Goal: Find specific page/section: Find specific page/section

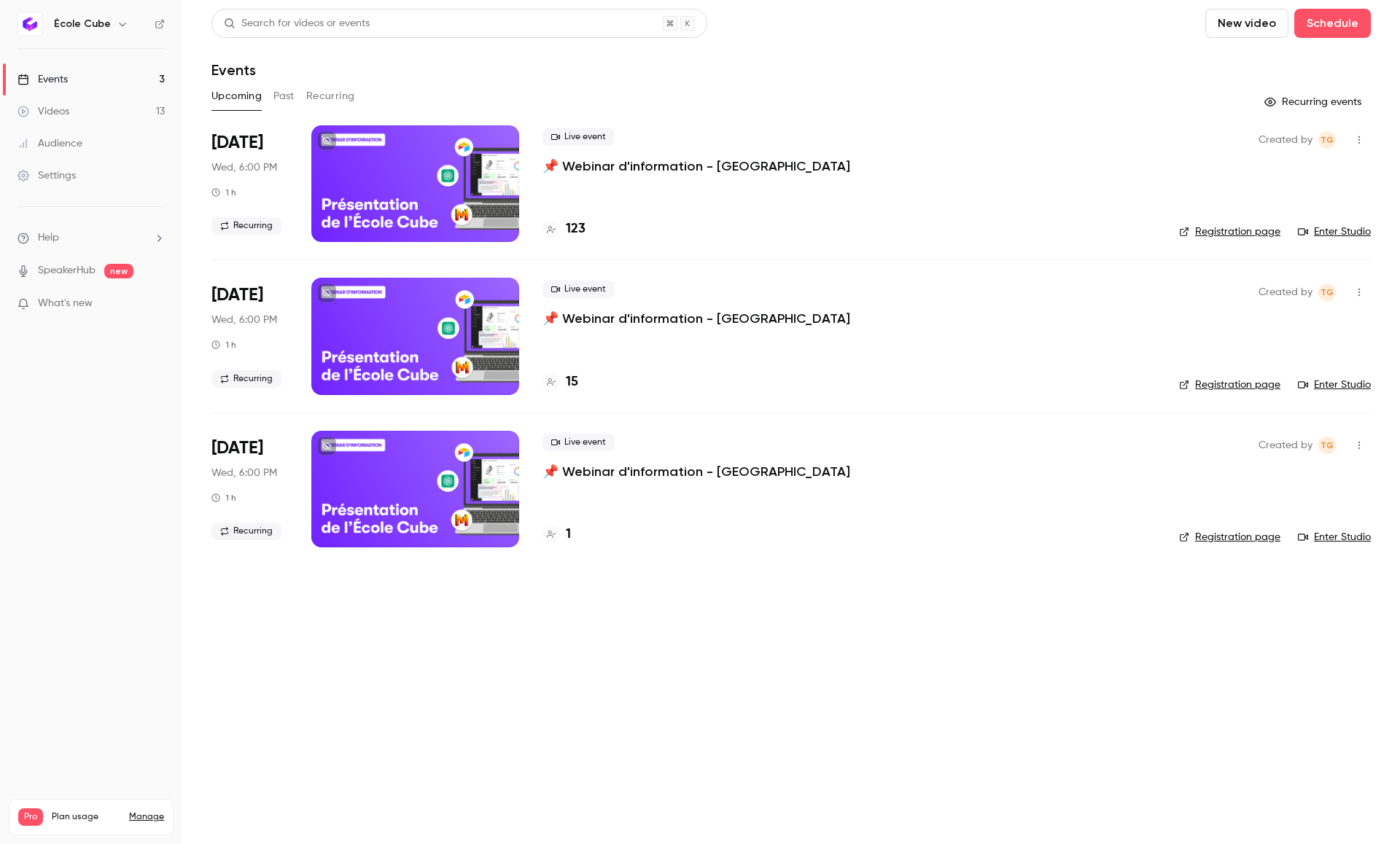
click at [580, 228] on h4 "123" at bounding box center [576, 229] width 20 height 20
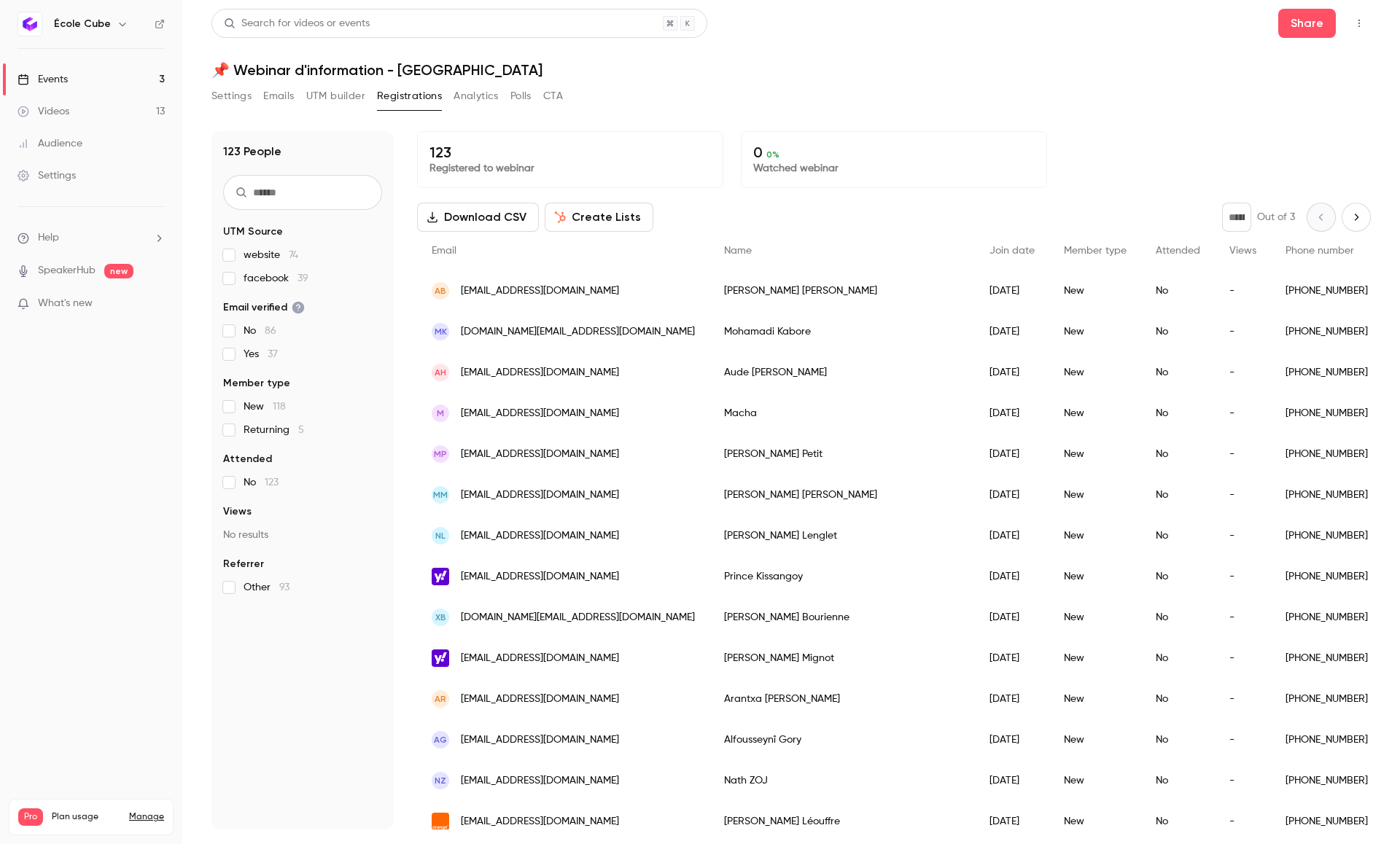
click at [103, 83] on link "Events 3" at bounding box center [91, 80] width 183 height 32
